Goal: Task Accomplishment & Management: Use online tool/utility

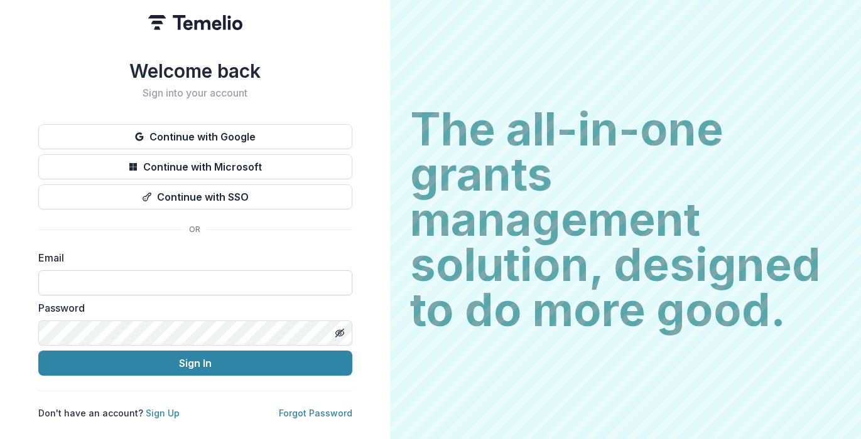
click at [120, 272] on input at bounding box center [195, 283] width 314 height 25
type input "**********"
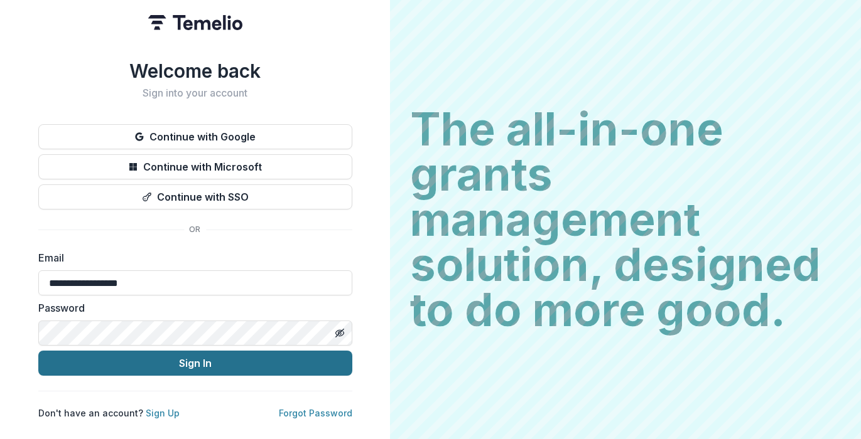
click at [127, 363] on button "Sign In" at bounding box center [195, 363] width 314 height 25
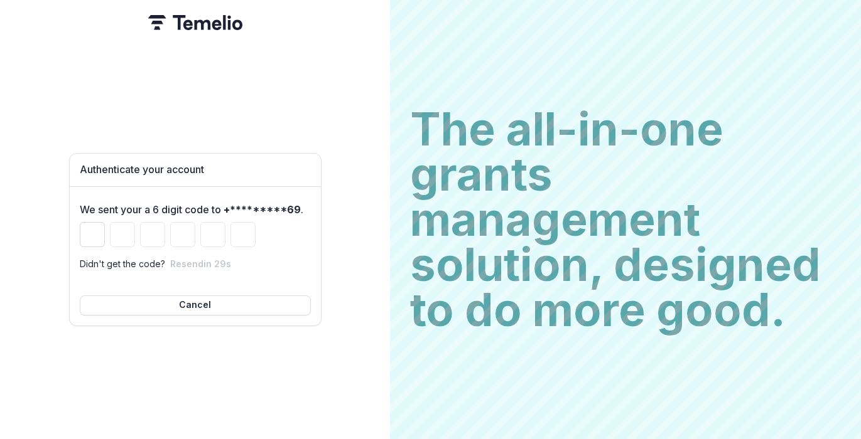
click at [92, 236] on input "Please enter your pin code" at bounding box center [92, 234] width 25 height 25
type input "*"
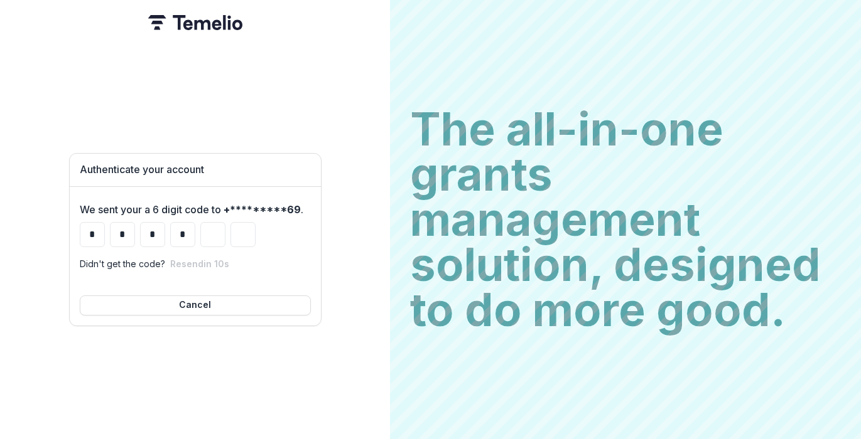
type input "*"
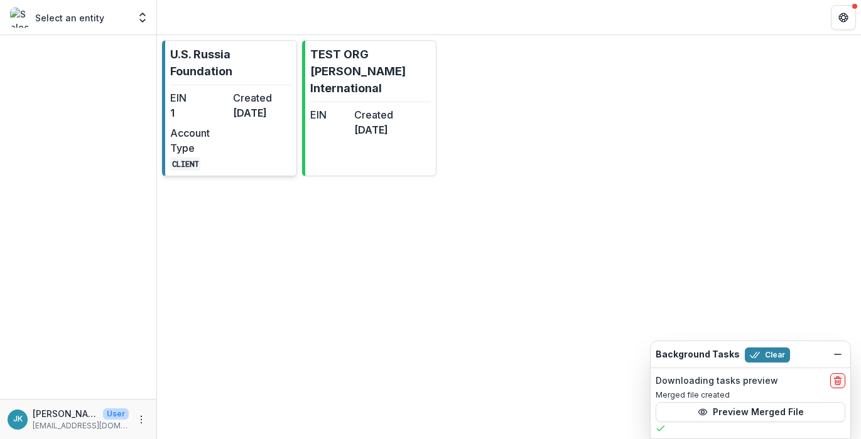
click at [234, 96] on dt "Created" at bounding box center [262, 97] width 58 height 15
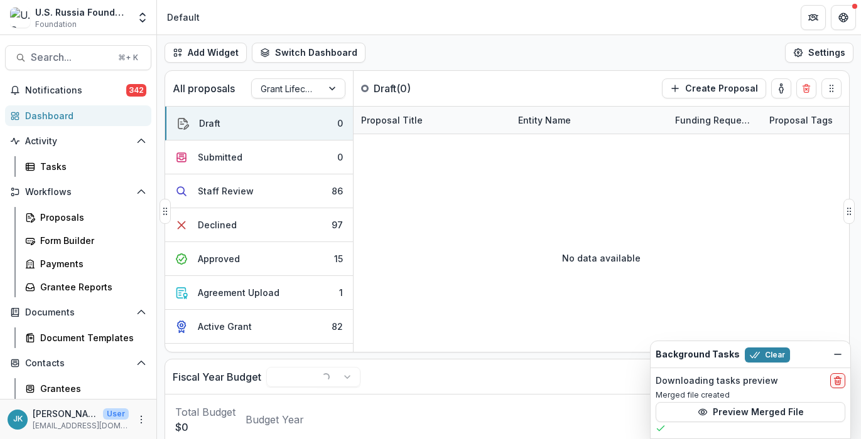
select select "******"
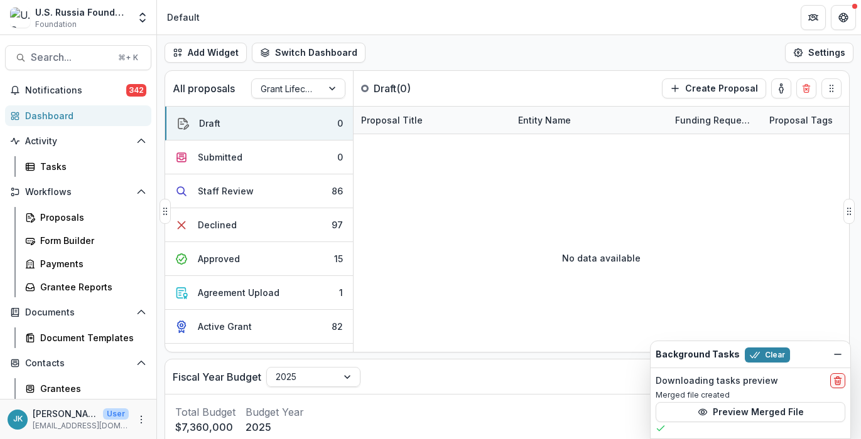
select select "******"
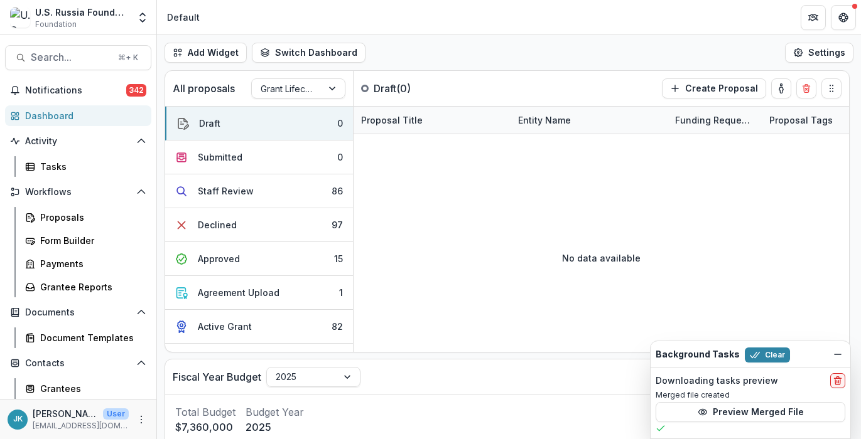
select select "******"
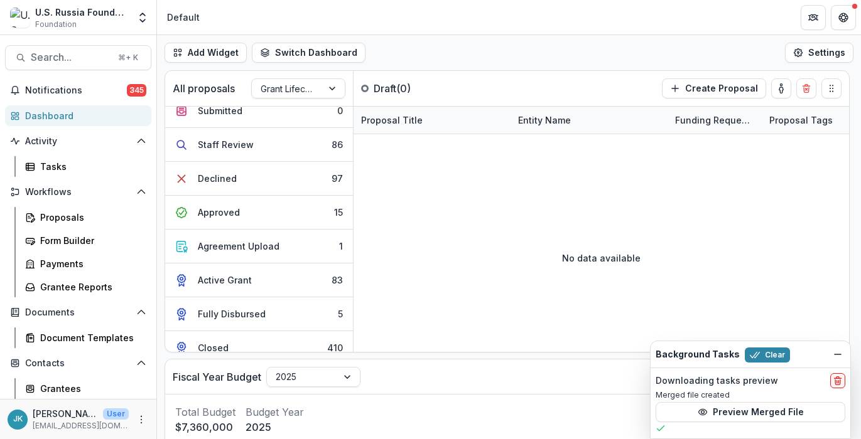
scroll to position [59, 0]
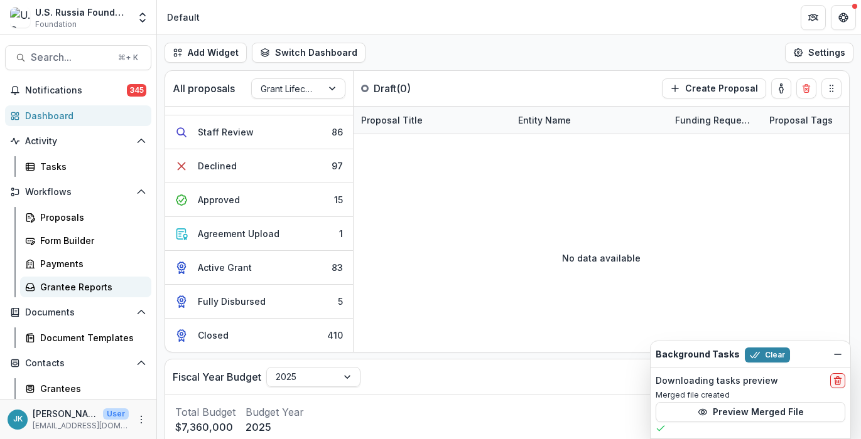
click at [78, 286] on div "Grantee Reports" at bounding box center [90, 287] width 101 height 13
select select "******"
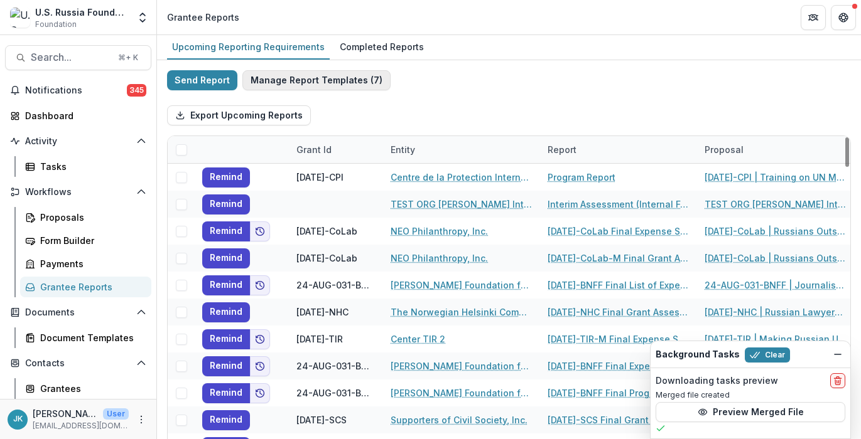
click at [333, 82] on button "Manage Report Templates ( 7 )" at bounding box center [316, 80] width 148 height 20
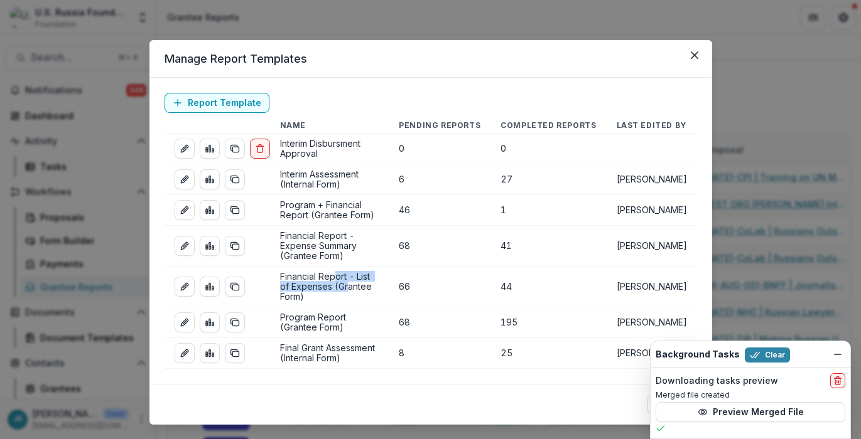
click at [333, 284] on td "Financial Report - List of Expenses (Grantee Form)" at bounding box center [329, 287] width 119 height 41
click at [334, 286] on td "Financial Report - List of Expenses (Grantee Form)" at bounding box center [329, 287] width 119 height 41
click at [355, 8] on div "Manage Report Templates Report Template Name Pending Reports Completed Reports …" at bounding box center [430, 219] width 861 height 439
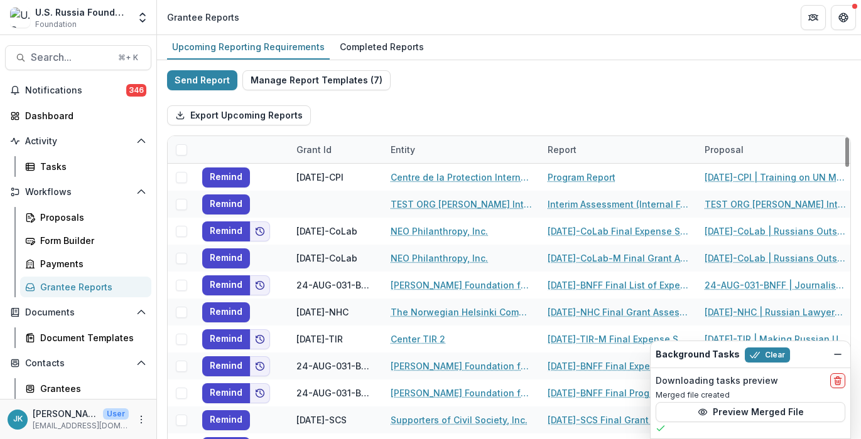
drag, startPoint x: 424, startPoint y: 119, endPoint x: 544, endPoint y: 122, distance: 119.3
click at [544, 122] on div "Export Upcoming Reports" at bounding box center [509, 115] width 684 height 40
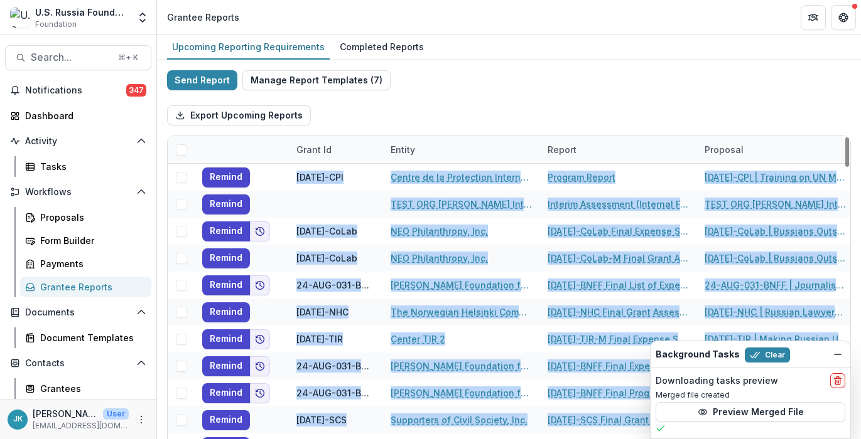
drag, startPoint x: 266, startPoint y: 435, endPoint x: 321, endPoint y: 440, distance: 55.5
click at [321, 439] on html "Skip to content U.S. Russia Foundation Foundation Foundations U.S. Russia Found…" at bounding box center [430, 219] width 861 height 439
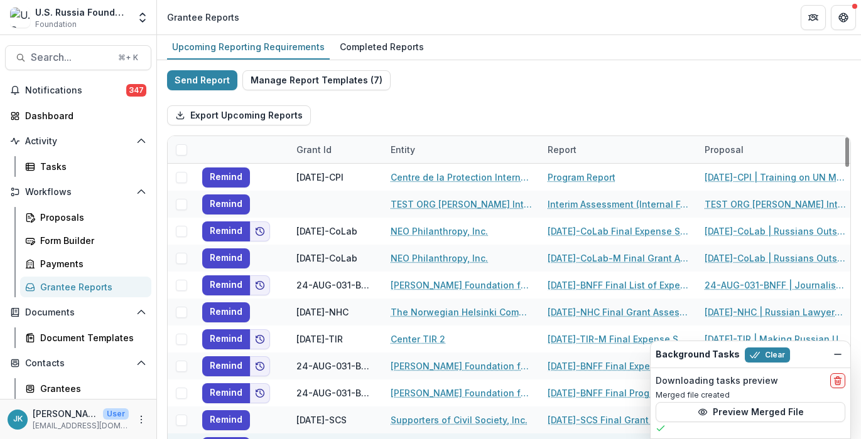
drag, startPoint x: 348, startPoint y: 435, endPoint x: 416, endPoint y: 434, distance: 67.2
click at [415, 434] on div "Remind [DATE]-[GEOGRAPHIC_DATA][US_STATE] Interim Assessment #1 [DATE]-[GEOGRAP…" at bounding box center [683, 447] width 1031 height 27
drag, startPoint x: 423, startPoint y: 435, endPoint x: 468, endPoint y: 439, distance: 45.4
click at [468, 439] on div "[US_STATE][GEOGRAPHIC_DATA]" at bounding box center [461, 447] width 142 height 27
click at [62, 293] on div "Grantee Reports" at bounding box center [90, 287] width 101 height 13
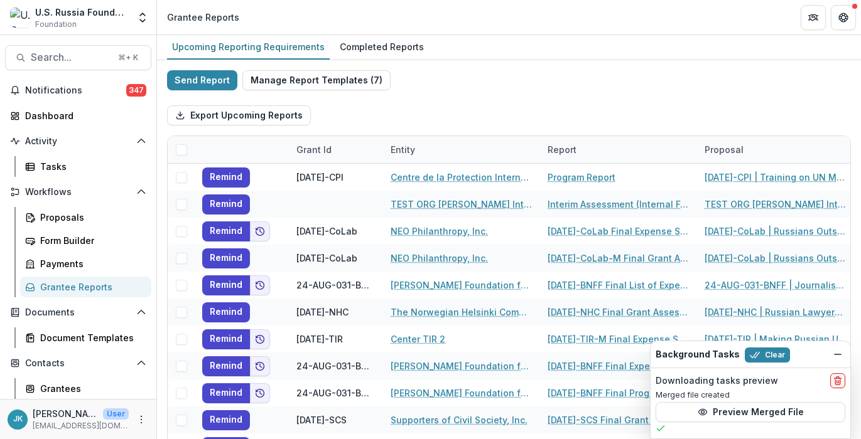
click at [62, 293] on div "Grantee Reports" at bounding box center [90, 287] width 101 height 13
click at [57, 83] on button "Notifications 347" at bounding box center [78, 90] width 146 height 20
click at [61, 286] on div "Grantee Reports" at bounding box center [90, 287] width 101 height 13
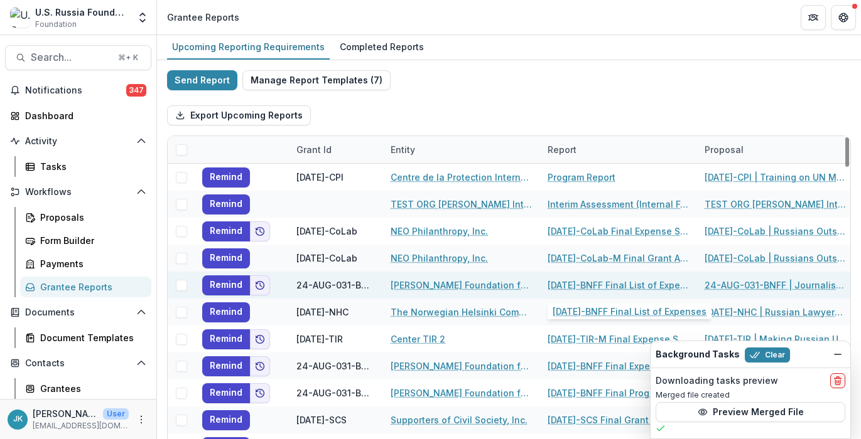
click at [560, 285] on link "[DATE]-BNFF Final List of Expenses" at bounding box center [618, 285] width 142 height 13
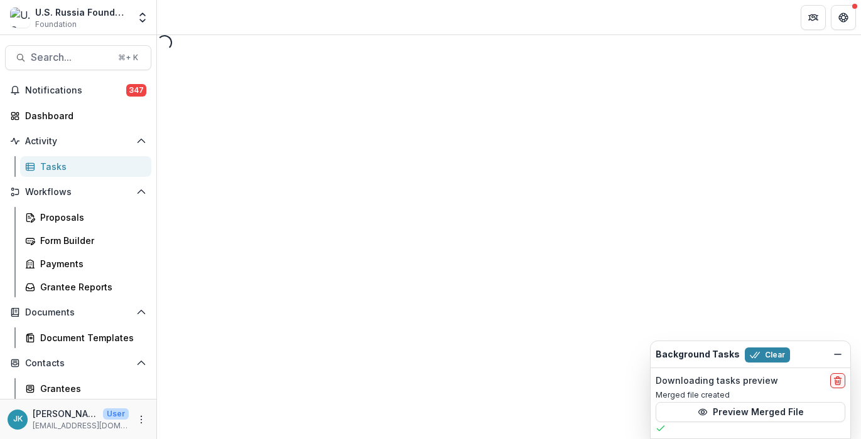
select select "********"
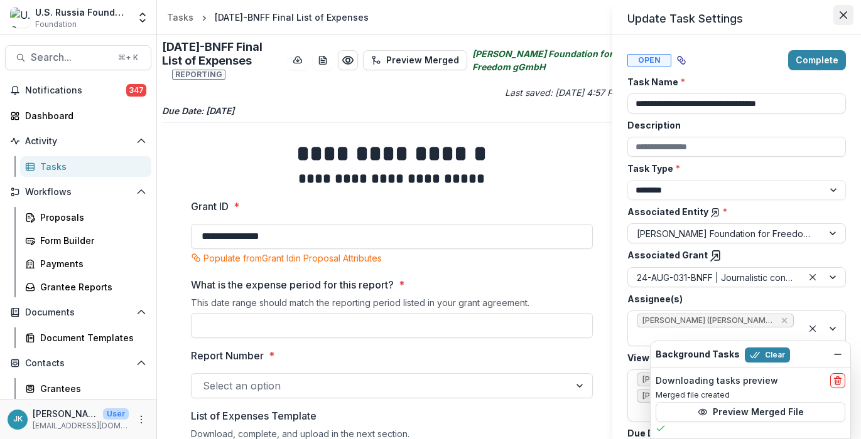
click at [835, 18] on button "Close" at bounding box center [843, 15] width 20 height 20
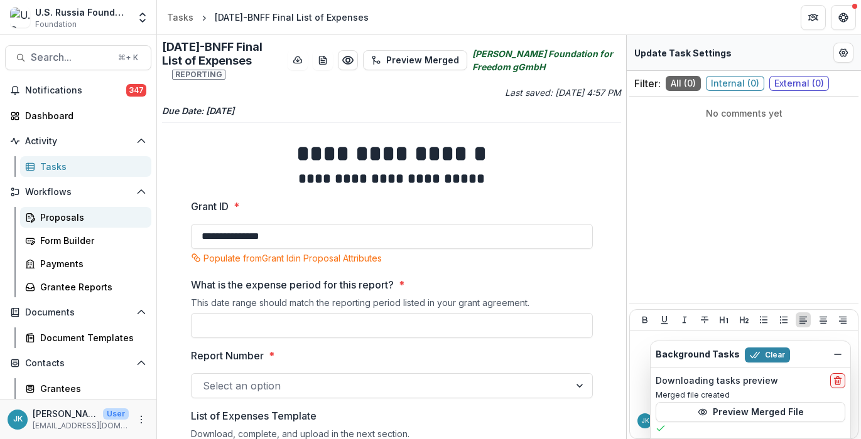
click at [50, 220] on div "Proposals" at bounding box center [90, 217] width 101 height 13
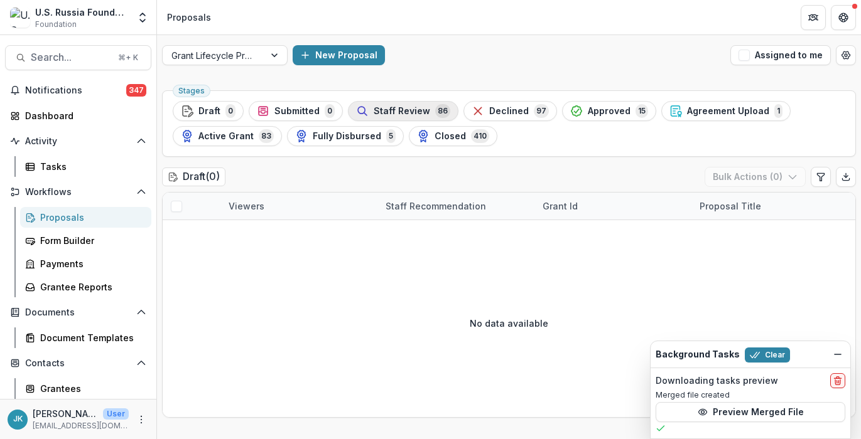
click at [384, 107] on span "Staff Review" at bounding box center [402, 111] width 57 height 11
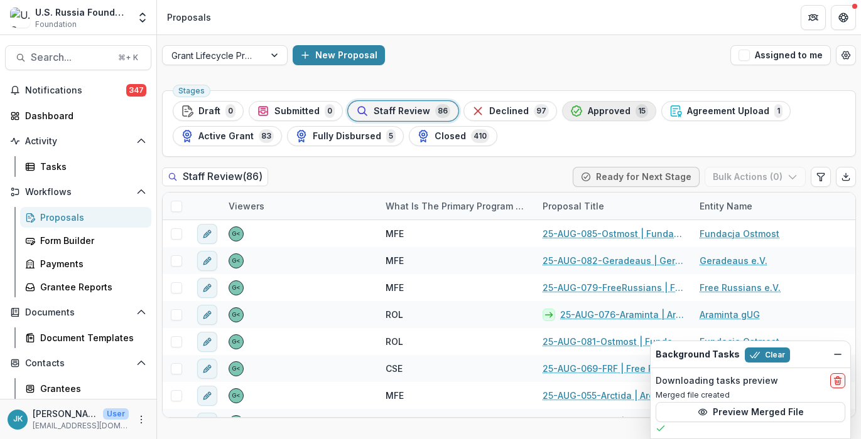
click at [576, 105] on div "Approved 15" at bounding box center [609, 111] width 78 height 14
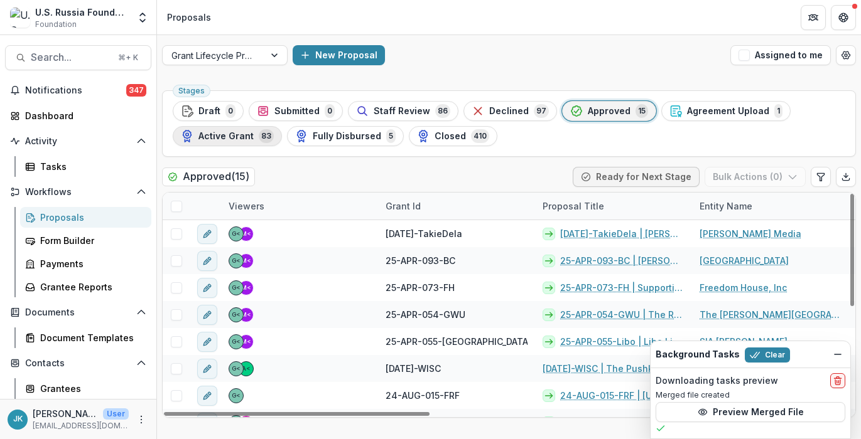
click at [248, 137] on span "Active Grant" at bounding box center [225, 136] width 55 height 11
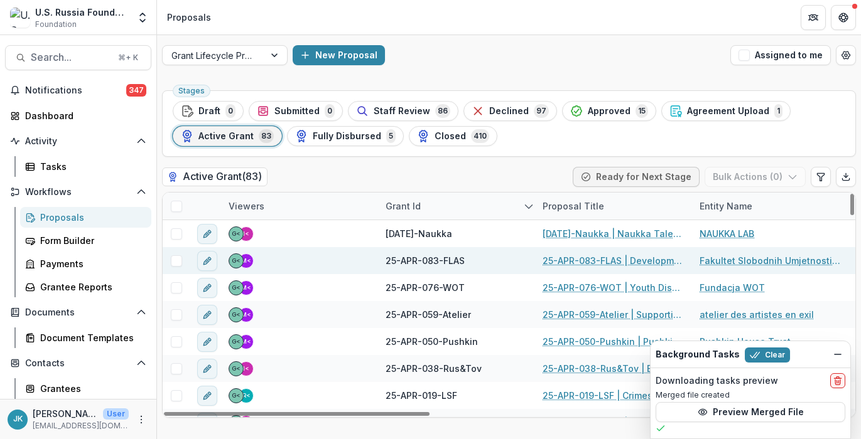
click at [564, 259] on link "25-APR-083-FLAS | Development of the Faculty of Liberal Arts and Sciences in [G…" at bounding box center [613, 260] width 142 height 13
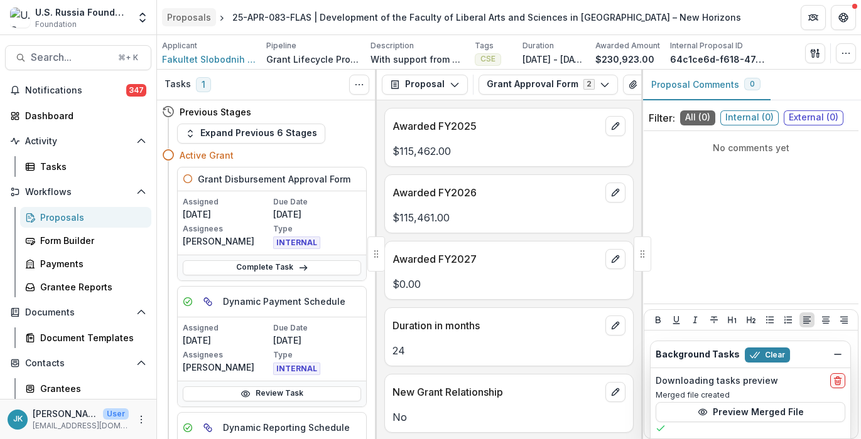
click at [189, 14] on div "Proposals" at bounding box center [189, 17] width 44 height 13
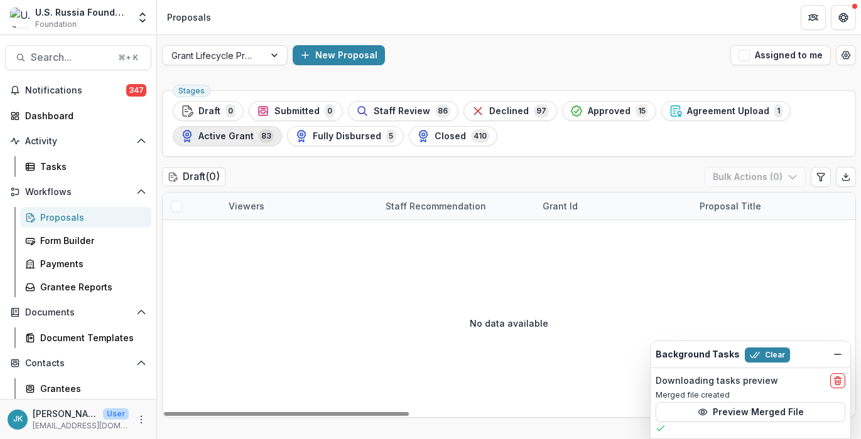
click at [218, 139] on span "Active Grant" at bounding box center [225, 136] width 55 height 11
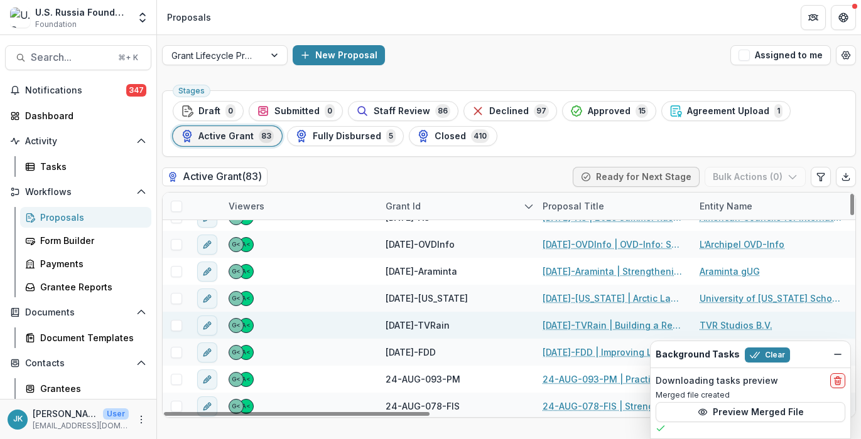
scroll to position [384, 0]
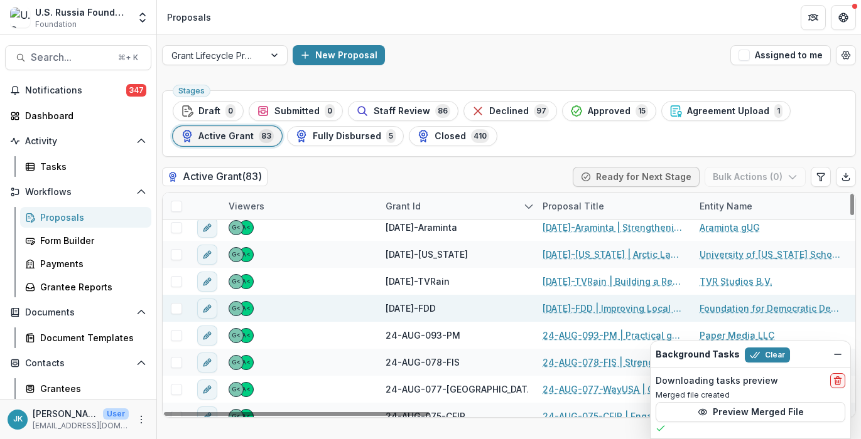
click at [571, 310] on link "[DATE]-FDD | Improving Local Governance Competence Among Rising Exiled Russian …" at bounding box center [613, 308] width 142 height 13
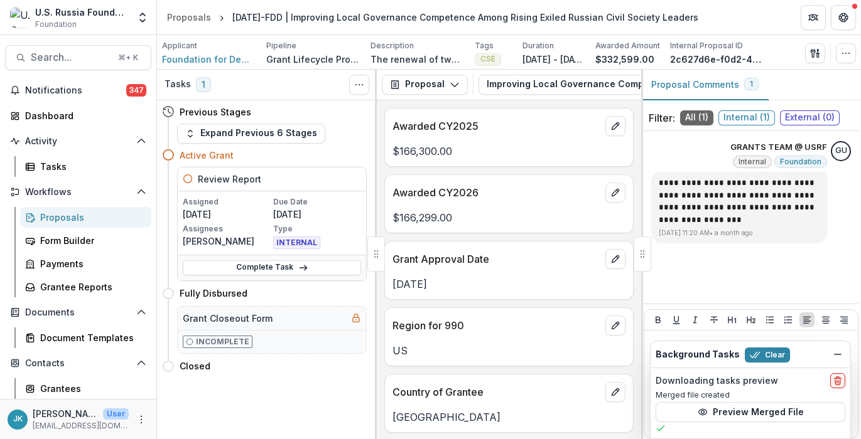
click at [216, 152] on h4 "Active Grant" at bounding box center [207, 155] width 54 height 13
click at [235, 132] on button "Expand Previous 6 Stages" at bounding box center [251, 134] width 148 height 20
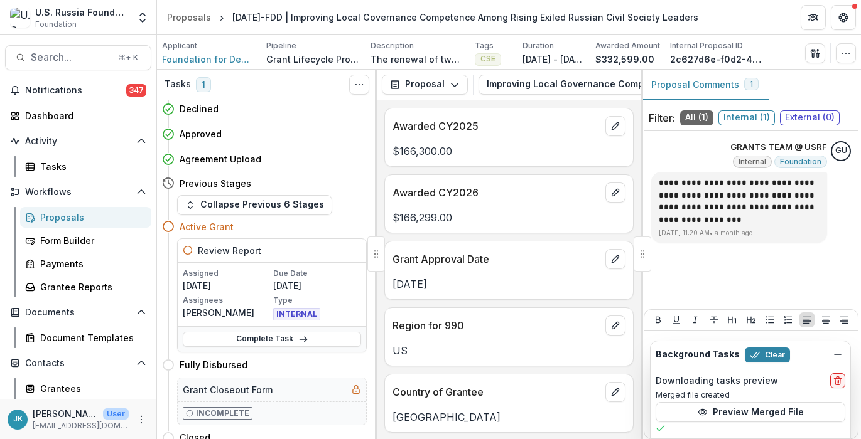
scroll to position [90, 0]
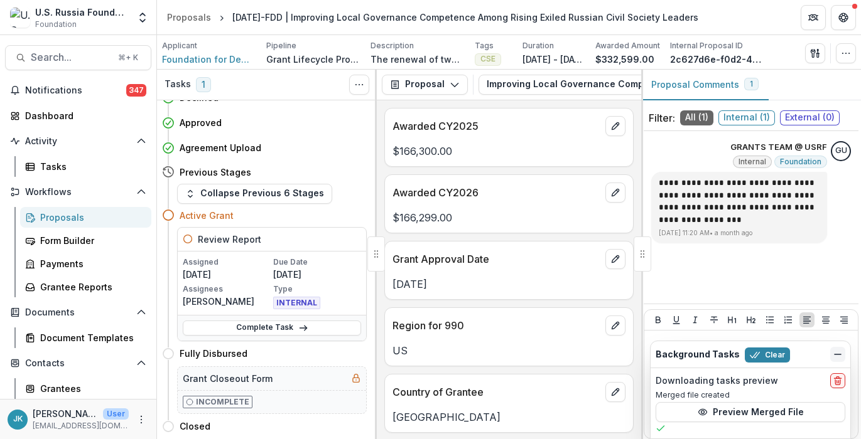
click at [833, 351] on icon "Dismiss" at bounding box center [837, 355] width 10 height 10
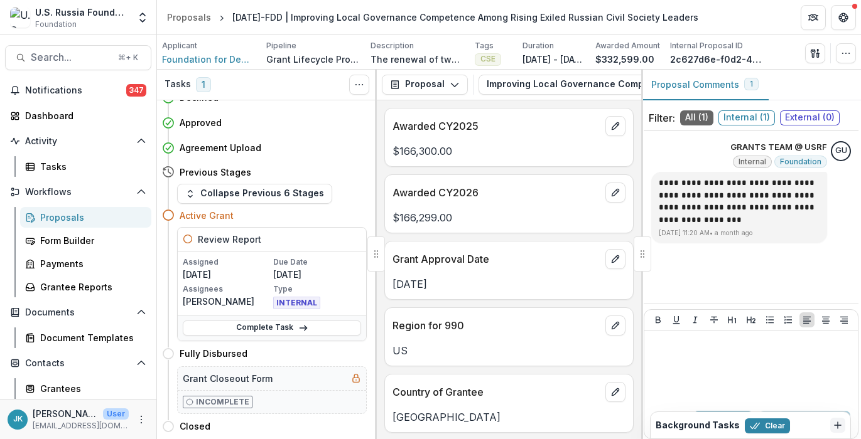
scroll to position [0, 0]
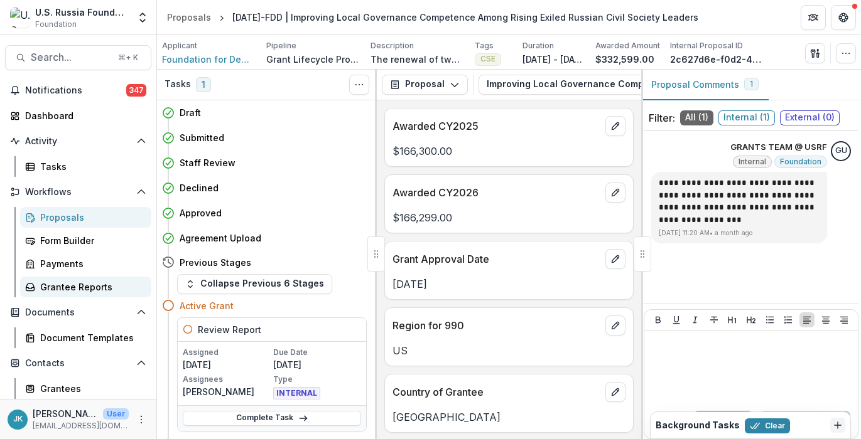
click at [78, 290] on div "Grantee Reports" at bounding box center [90, 287] width 101 height 13
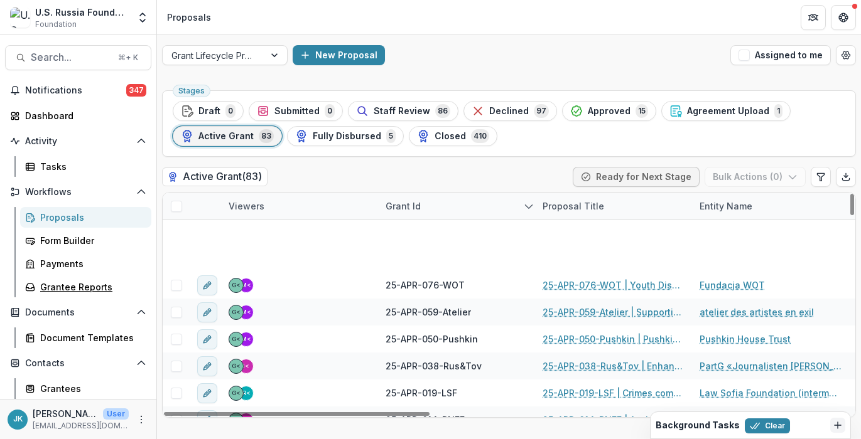
scroll to position [342, 0]
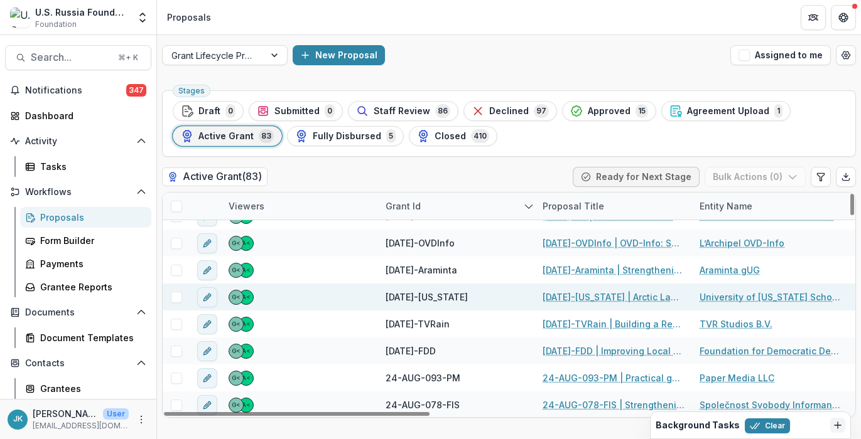
click at [569, 298] on link "[DATE]-[US_STATE] | Arctic Law Beyond Borders" at bounding box center [613, 297] width 142 height 13
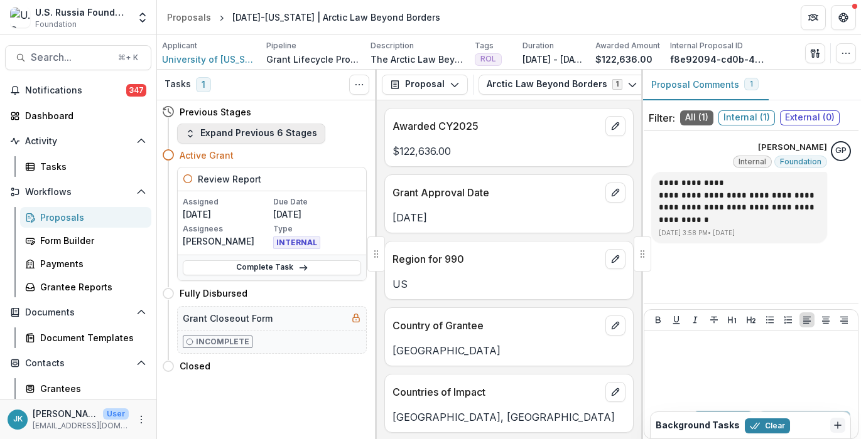
click at [186, 137] on icon "button" at bounding box center [190, 134] width 10 height 10
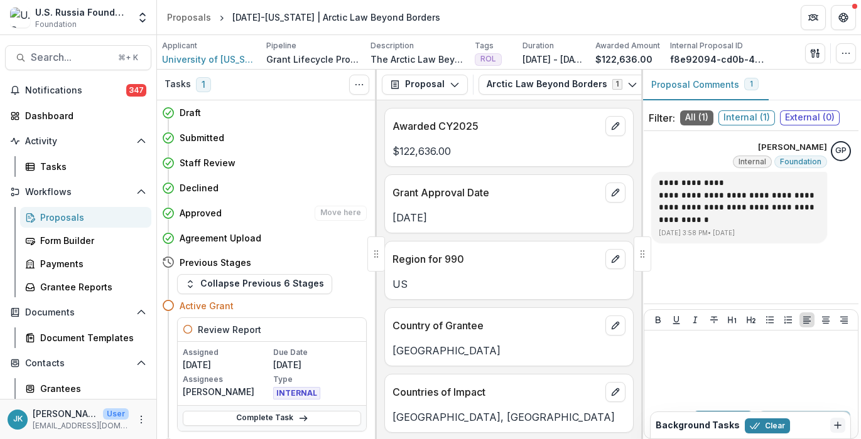
click at [204, 215] on h4 "Approved" at bounding box center [201, 213] width 42 height 13
click at [200, 215] on h4 "Approved" at bounding box center [201, 213] width 42 height 13
click at [202, 214] on h4 "Approved" at bounding box center [201, 213] width 42 height 13
click at [196, 237] on h4 "Agreement Upload" at bounding box center [221, 238] width 82 height 13
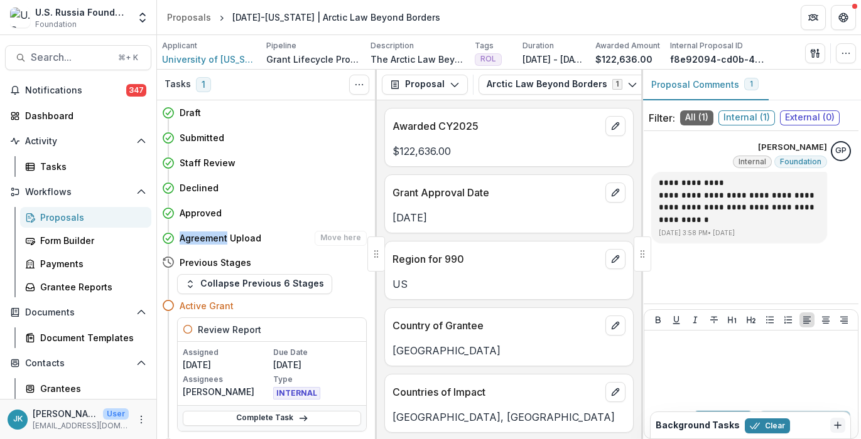
click at [196, 237] on h4 "Agreement Upload" at bounding box center [221, 238] width 82 height 13
click at [195, 213] on h4 "Approved" at bounding box center [201, 213] width 42 height 13
click at [190, 186] on h4 "Declined" at bounding box center [199, 187] width 39 height 13
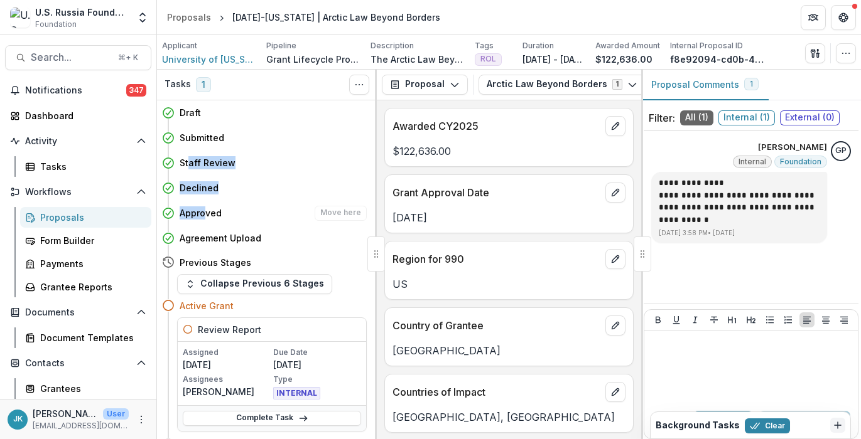
drag, startPoint x: 190, startPoint y: 159, endPoint x: 204, endPoint y: 214, distance: 56.5
click at [204, 214] on div "Draft Move here Submitted Move here Staff Review Move here Declined Move here A…" at bounding box center [267, 269] width 220 height 339
click at [204, 214] on h4 "Approved" at bounding box center [201, 213] width 42 height 13
drag, startPoint x: 193, startPoint y: 213, endPoint x: 245, endPoint y: 223, distance: 53.1
click at [245, 223] on div "Approved Move here" at bounding box center [264, 213] width 205 height 25
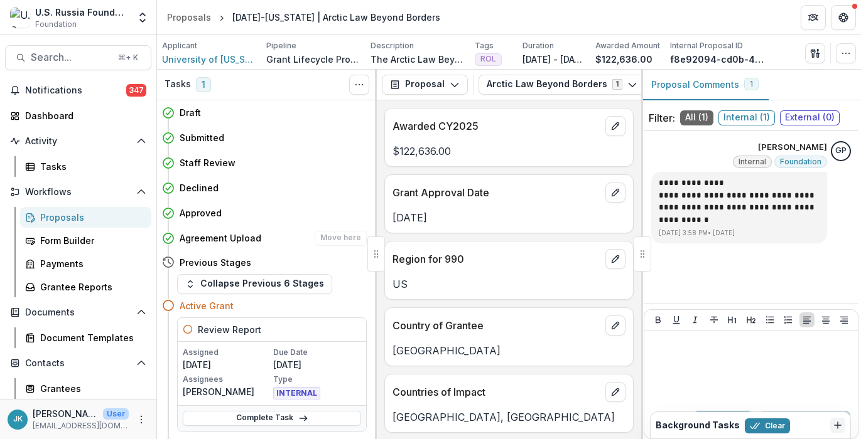
click at [244, 226] on div "Agreement Upload Move here" at bounding box center [264, 238] width 205 height 25
click at [234, 235] on h4 "Agreement Upload" at bounding box center [221, 238] width 82 height 13
drag, startPoint x: 225, startPoint y: 240, endPoint x: 179, endPoint y: 187, distance: 69.9
click at [179, 187] on div "Draft Move here Submitted Move here Staff Review Move here Declined Move here A…" at bounding box center [267, 269] width 220 height 339
click at [180, 187] on h4 "Declined" at bounding box center [199, 187] width 39 height 13
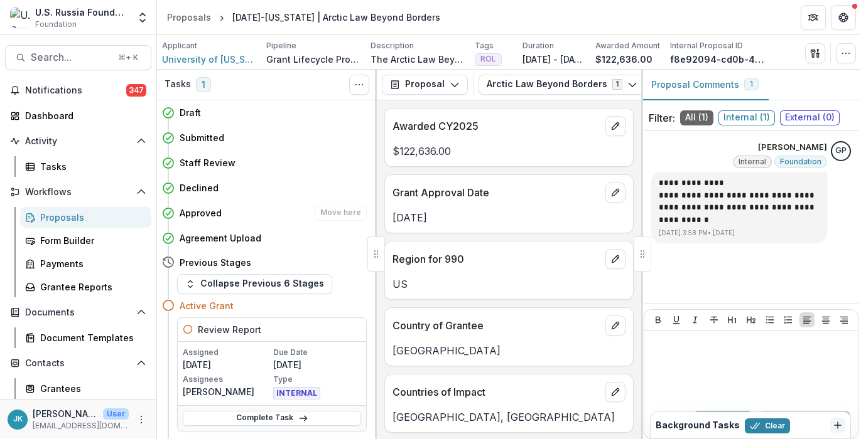
click at [194, 217] on h4 "Approved" at bounding box center [201, 213] width 42 height 13
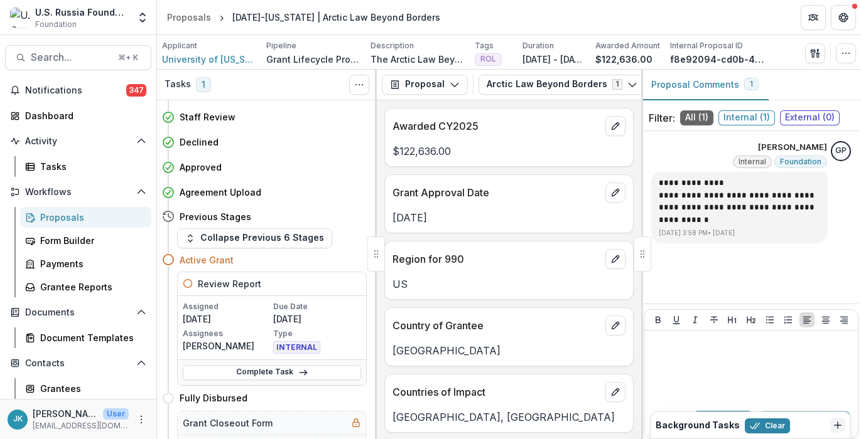
scroll to position [90, 0]
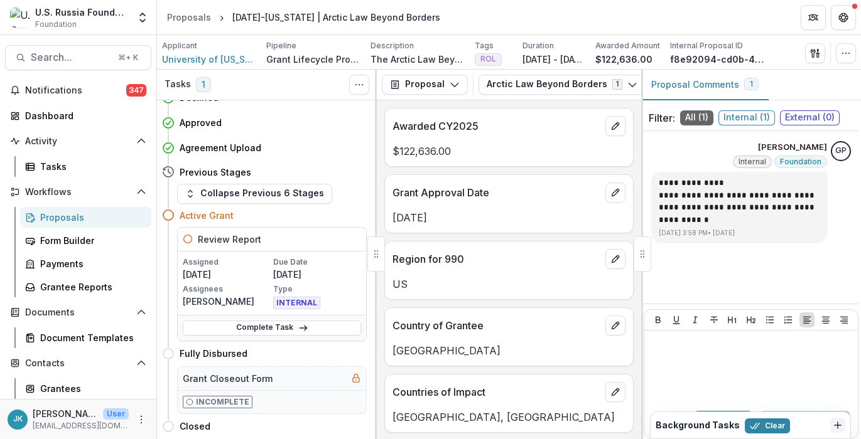
click at [211, 170] on h4 "Previous Stages" at bounding box center [216, 172] width 72 height 13
click at [209, 143] on h4 "Agreement Upload" at bounding box center [221, 147] width 82 height 13
click at [210, 142] on h4 "Agreement Upload" at bounding box center [221, 147] width 82 height 13
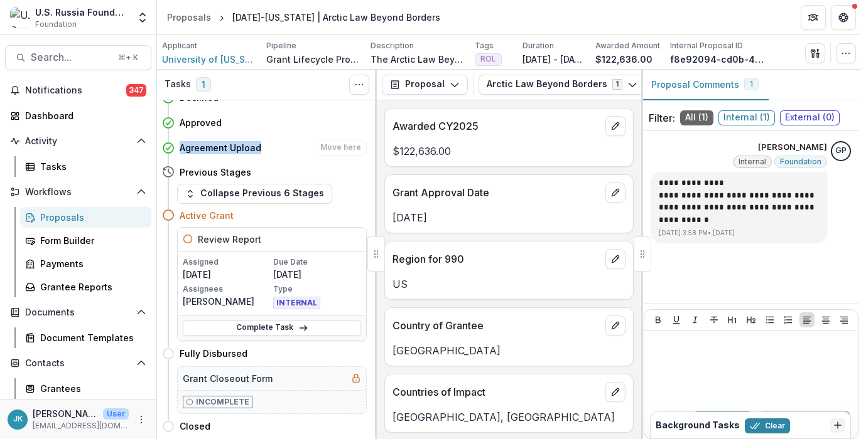
click at [219, 147] on h4 "Agreement Upload" at bounding box center [221, 147] width 82 height 13
click at [190, 119] on h4 "Approved" at bounding box center [201, 122] width 42 height 13
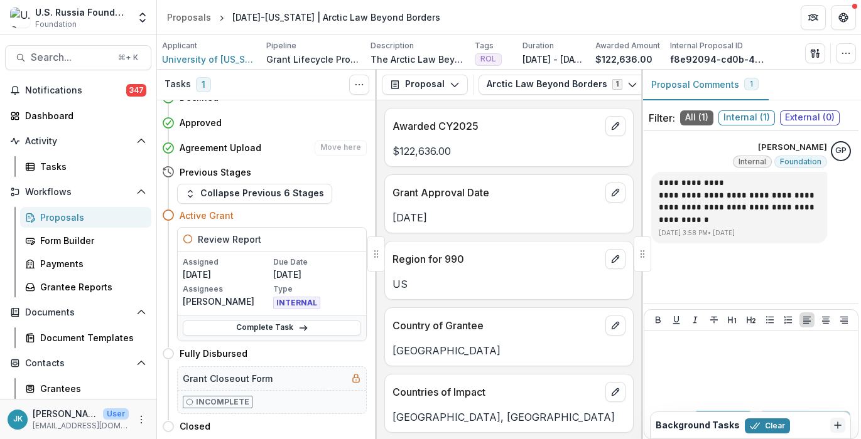
click at [225, 136] on div "Agreement Upload Move here" at bounding box center [264, 148] width 205 height 25
click at [208, 58] on span "University of [US_STATE] School of Law Foundation" at bounding box center [209, 59] width 94 height 13
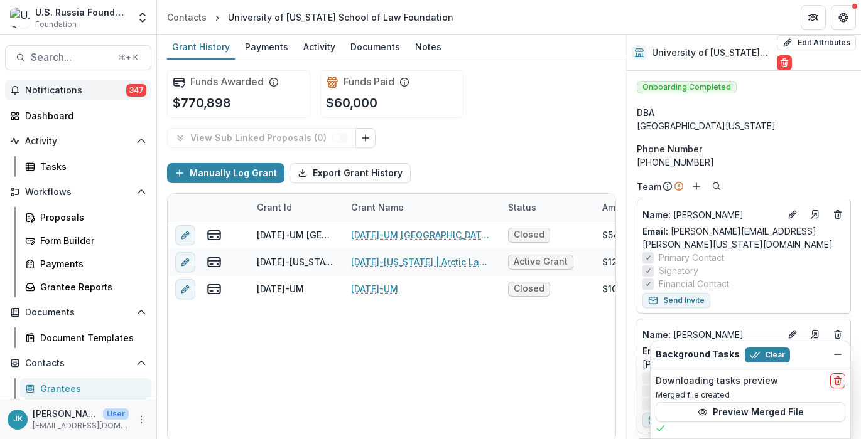
click at [52, 96] on button "Notifications 347" at bounding box center [78, 90] width 146 height 20
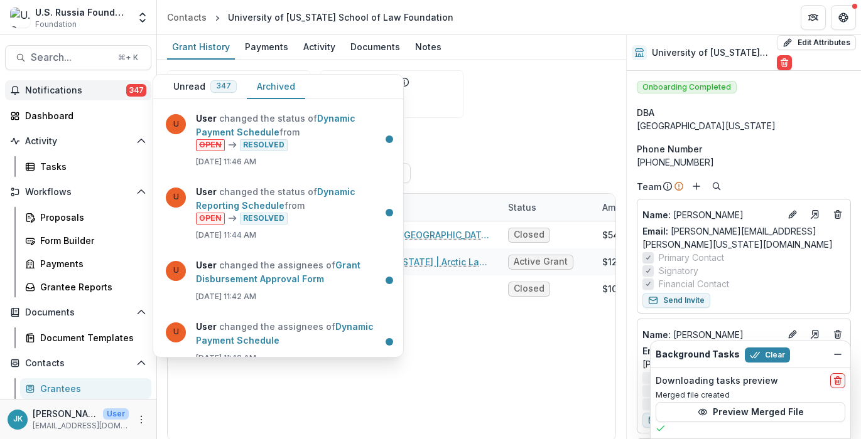
click at [269, 85] on button "Archived" at bounding box center [276, 87] width 58 height 24
click at [188, 89] on button "Unread 347" at bounding box center [204, 87] width 83 height 24
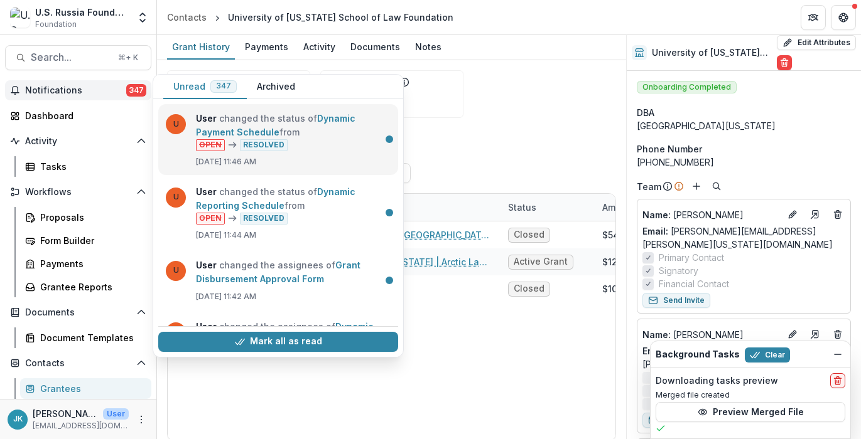
click at [284, 121] on link "Dynamic Payment Schedule" at bounding box center [275, 125] width 159 height 24
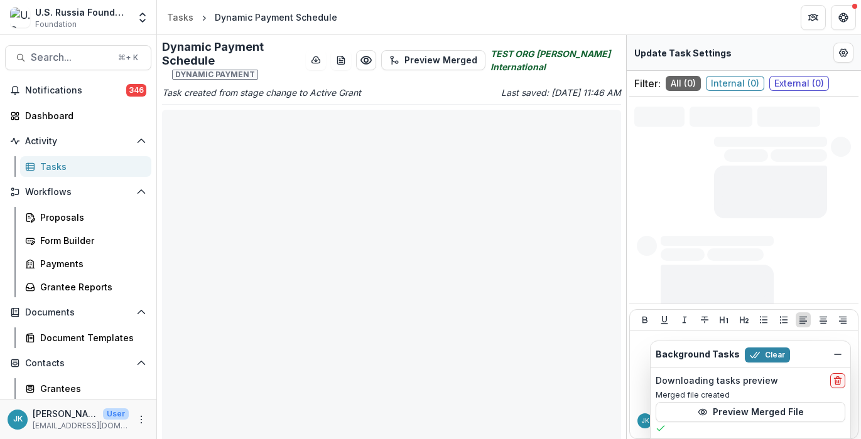
type input "****"
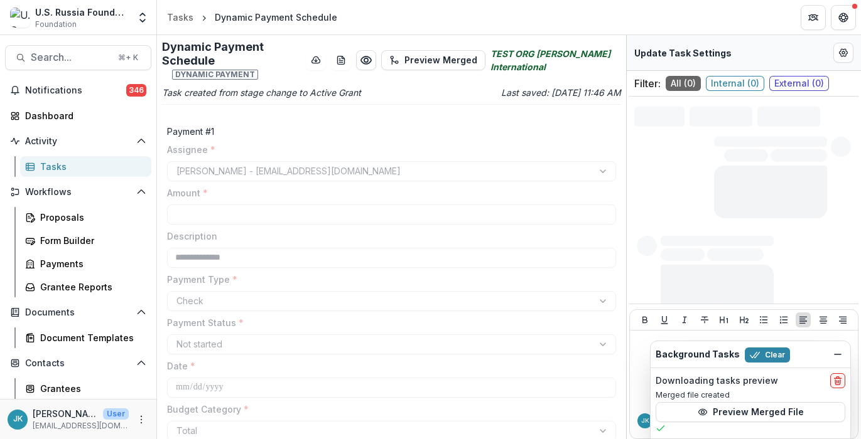
type input "****"
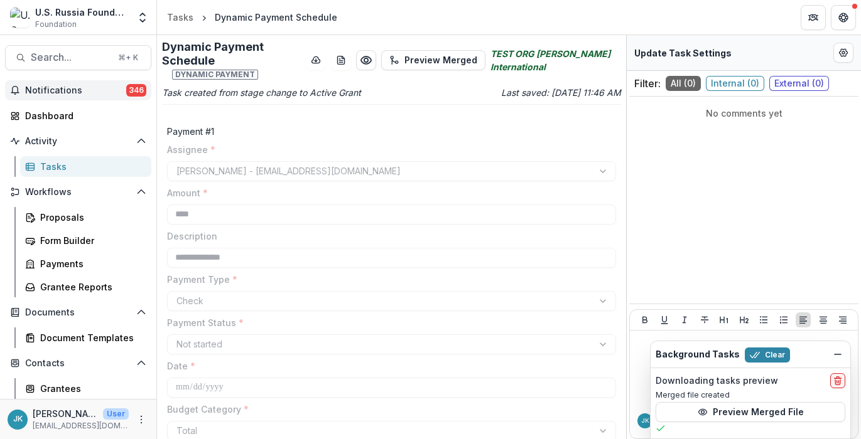
click at [96, 92] on span "Notifications" at bounding box center [75, 90] width 101 height 11
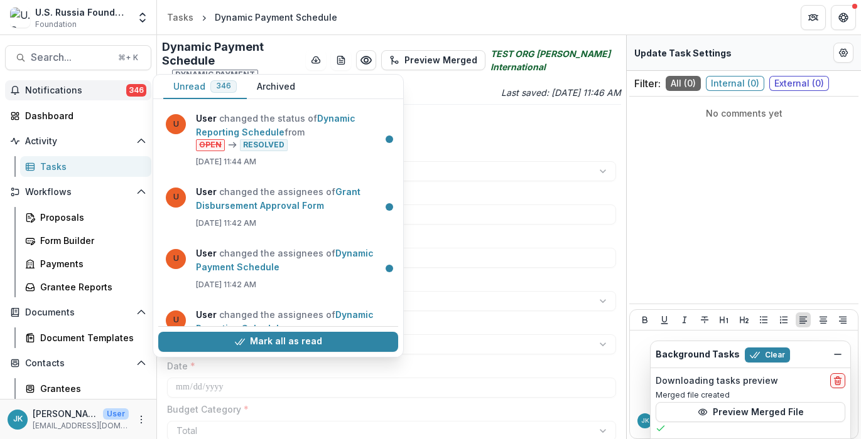
click at [288, 92] on button "Archived" at bounding box center [276, 87] width 58 height 24
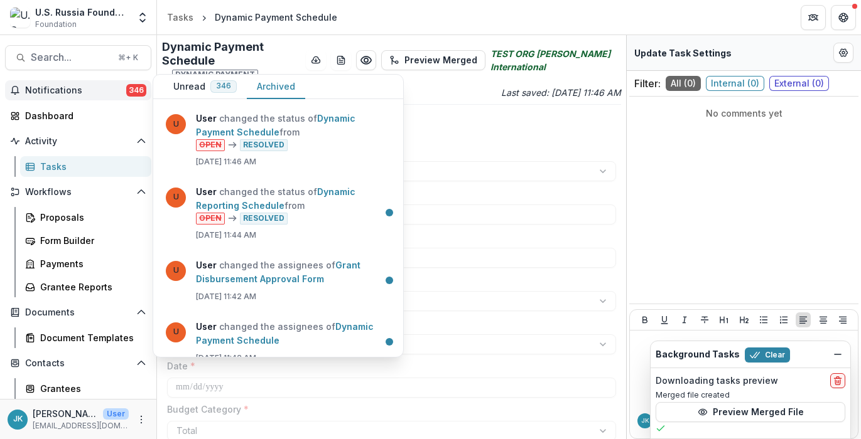
click at [184, 90] on button "Unread 346" at bounding box center [204, 87] width 83 height 24
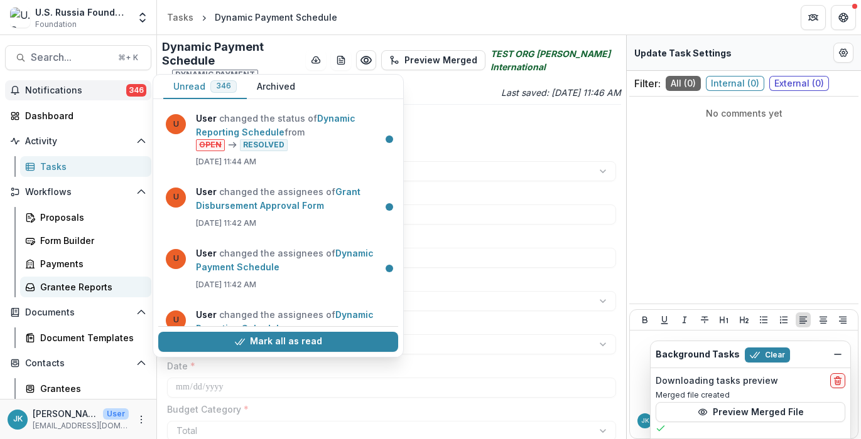
click at [57, 288] on div "Grantee Reports" at bounding box center [90, 287] width 101 height 13
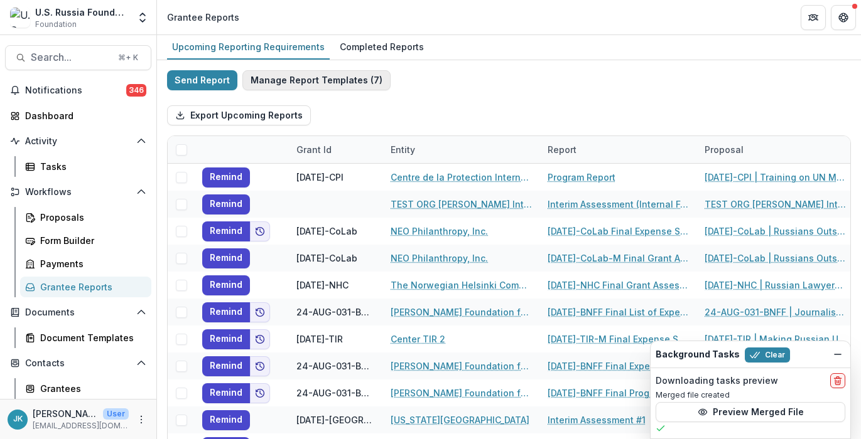
click at [338, 82] on button "Manage Report Templates ( 7 )" at bounding box center [316, 80] width 148 height 20
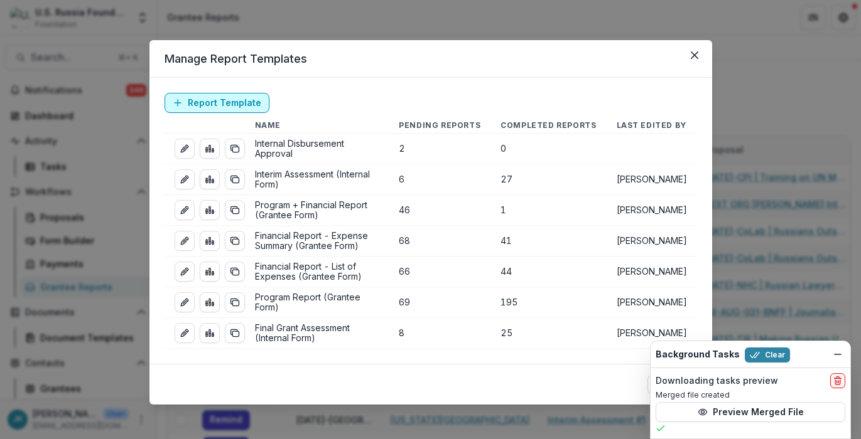
click at [232, 101] on link "Report Template" at bounding box center [216, 103] width 105 height 20
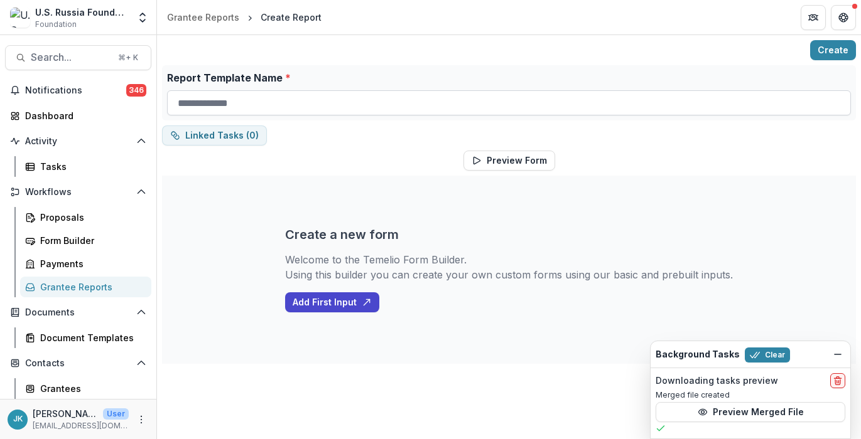
click at [276, 104] on input "Report Template Name *" at bounding box center [509, 102] width 684 height 25
